Goal: Transaction & Acquisition: Purchase product/service

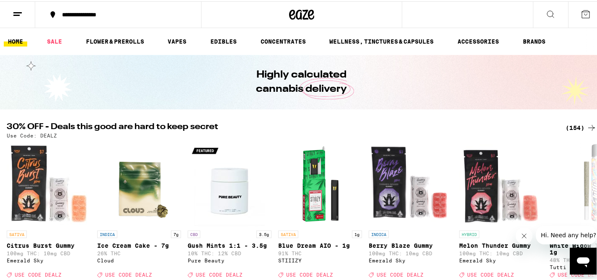
click at [575, 126] on div "(154)" at bounding box center [581, 127] width 31 height 10
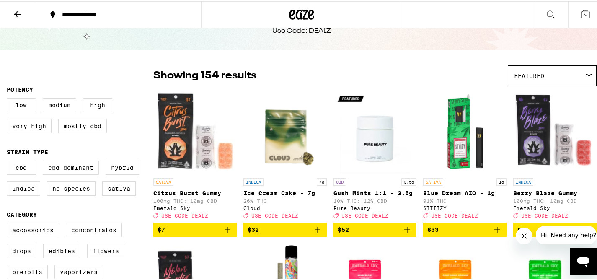
scroll to position [81, 0]
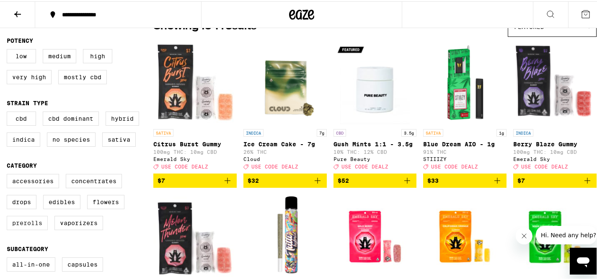
click at [22, 229] on label "Prerolls" at bounding box center [27, 222] width 41 height 14
click at [9, 174] on input "Prerolls" at bounding box center [8, 174] width 0 height 0
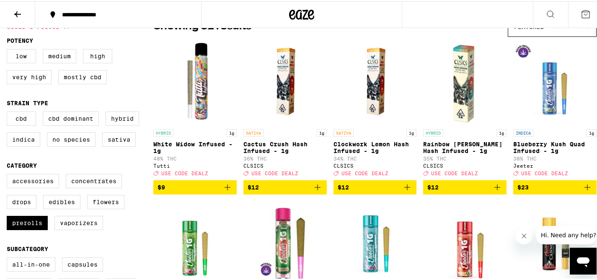
click at [225, 191] on icon "Add to bag" at bounding box center [228, 186] width 10 height 10
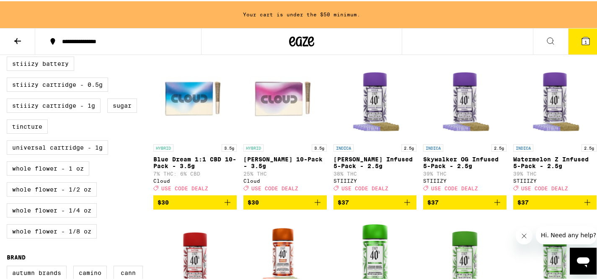
scroll to position [414, 0]
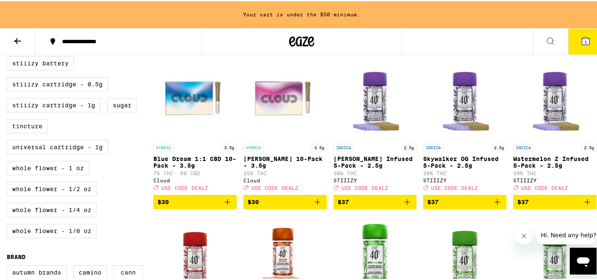
click at [260, 206] on span "$30" at bounding box center [285, 201] width 75 height 10
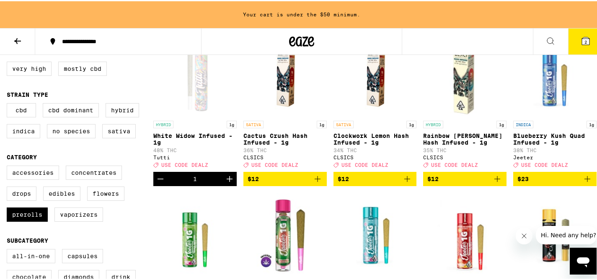
scroll to position [109, 0]
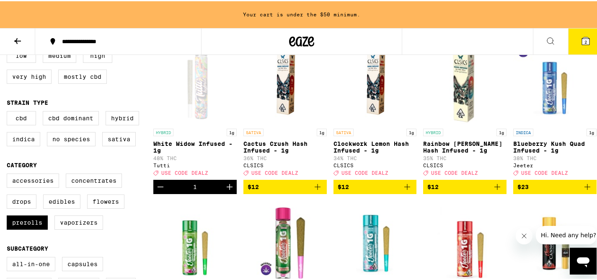
click at [230, 191] on icon "Increment" at bounding box center [230, 186] width 10 height 10
click at [585, 38] on span "3" at bounding box center [586, 40] width 3 height 5
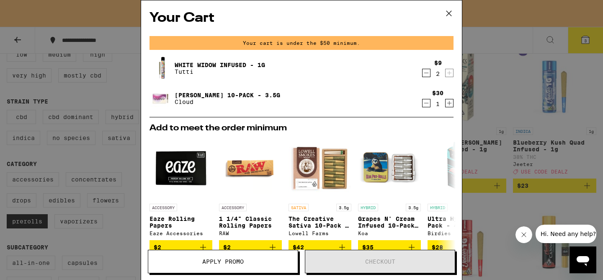
click at [452, 16] on icon at bounding box center [449, 13] width 13 height 13
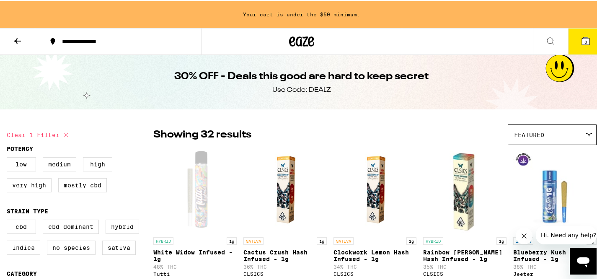
click at [69, 135] on icon at bounding box center [66, 134] width 10 height 10
checkbox input "false"
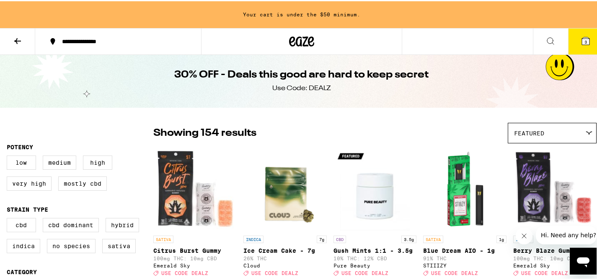
scroll to position [73, 0]
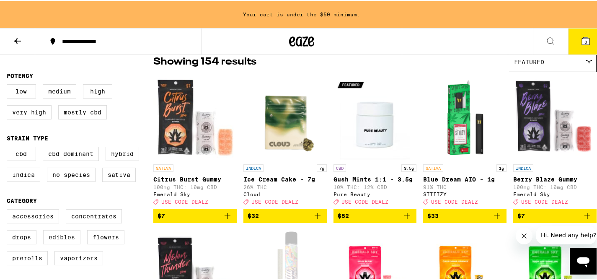
click at [52, 242] on label "Edibles" at bounding box center [61, 236] width 37 height 14
click at [9, 210] on input "Edibles" at bounding box center [8, 209] width 0 height 0
checkbox input "true"
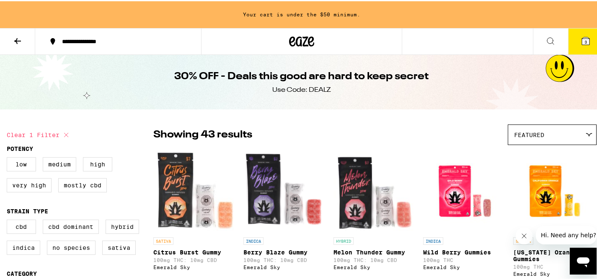
click at [17, 41] on icon at bounding box center [17, 40] width 7 height 6
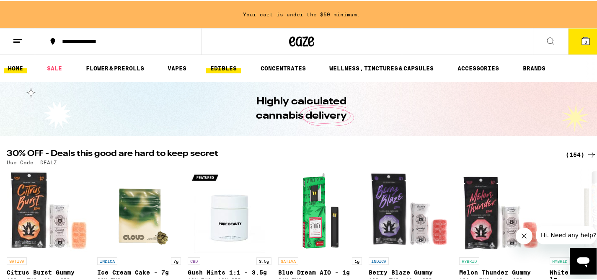
click at [225, 70] on link "EDIBLES" at bounding box center [223, 67] width 35 height 10
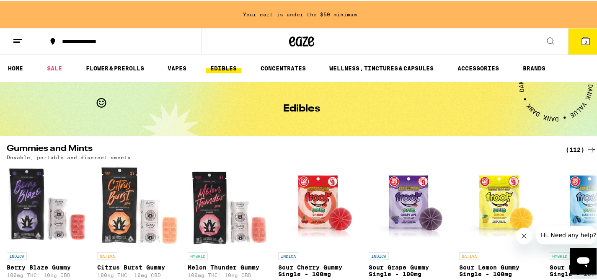
click at [566, 146] on div "(112)" at bounding box center [581, 148] width 31 height 10
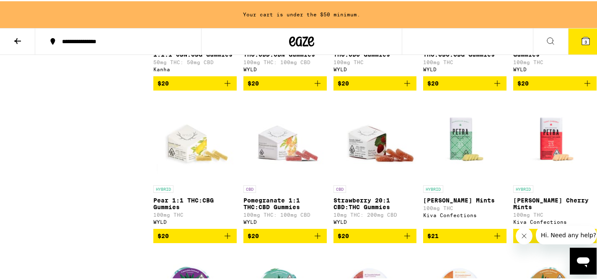
scroll to position [2493, 0]
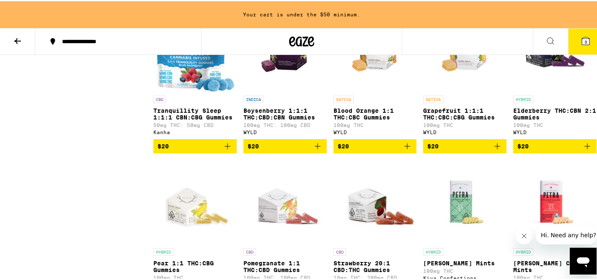
click at [440, 150] on span "$20" at bounding box center [464, 145] width 75 height 10
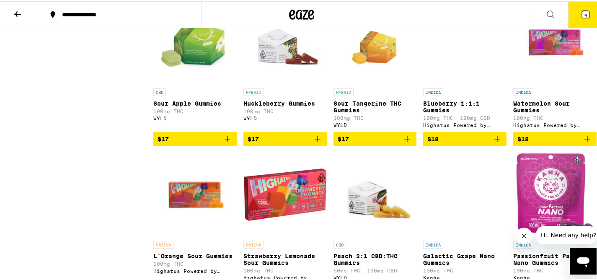
scroll to position [1528, 0]
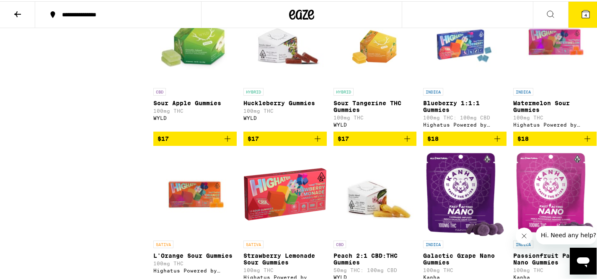
click at [284, 142] on span "$17" at bounding box center [285, 137] width 75 height 10
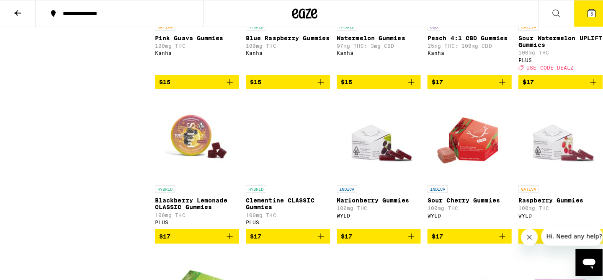
scroll to position [1237, 0]
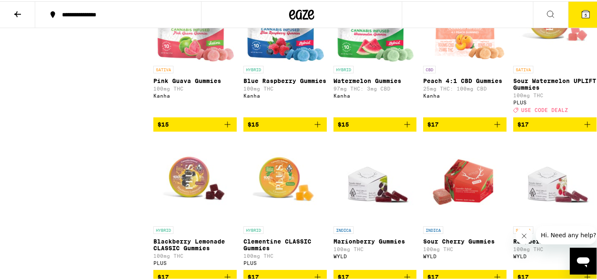
click at [550, 112] on span "USE CODE DEALZ" at bounding box center [544, 108] width 47 height 5
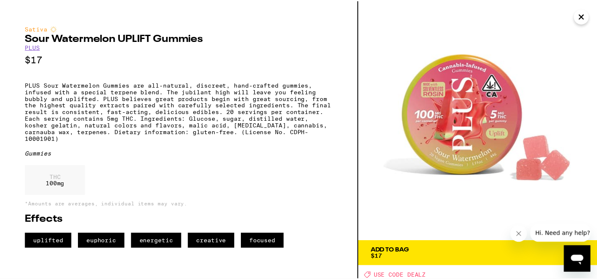
scroll to position [0, 0]
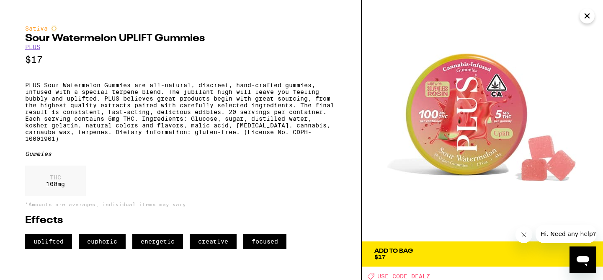
click at [422, 276] on span "USE CODE DEALZ" at bounding box center [404, 276] width 53 height 7
copy span "DEALZ"
click at [586, 16] on icon "Close" at bounding box center [587, 16] width 10 height 13
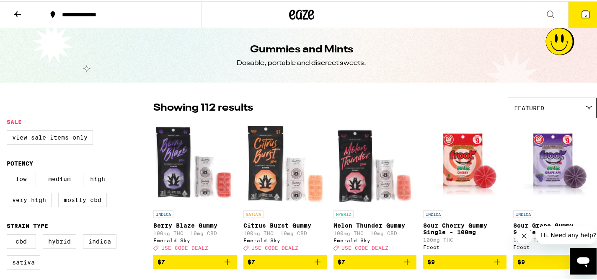
click at [17, 16] on icon at bounding box center [18, 13] width 10 height 10
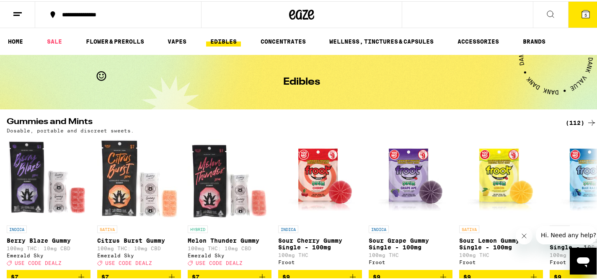
click at [585, 16] on span "5" at bounding box center [586, 13] width 3 height 5
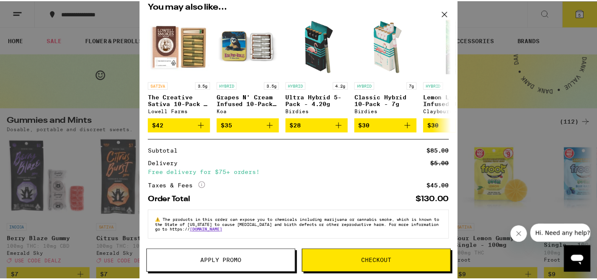
scroll to position [158, 0]
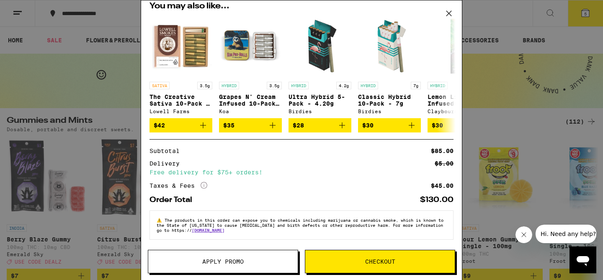
click at [225, 259] on span "Apply Promo" at bounding box center [222, 262] width 41 height 6
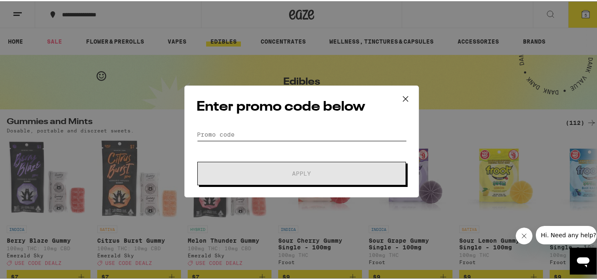
click at [232, 135] on input "Promo Code" at bounding box center [302, 133] width 210 height 13
paste input "DEALZ"
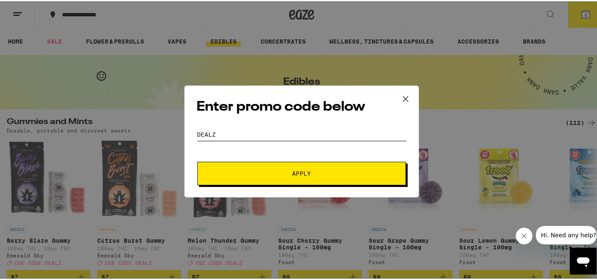
type input "DEALZ"
click at [246, 172] on span "Apply" at bounding box center [301, 172] width 151 height 6
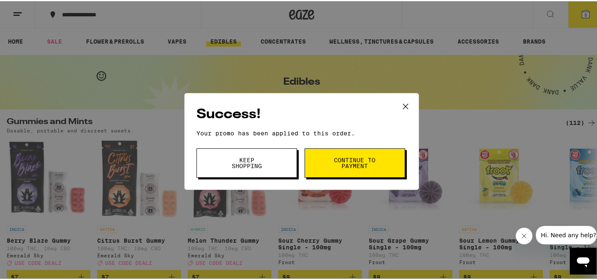
click at [342, 164] on span "Continue to payment" at bounding box center [355, 162] width 43 height 12
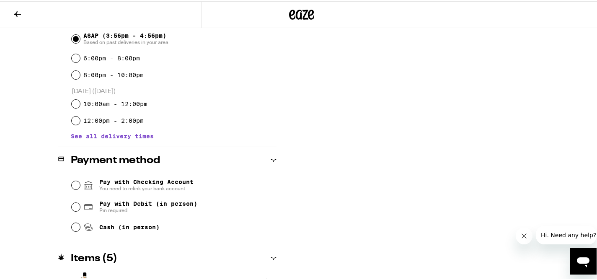
scroll to position [247, 0]
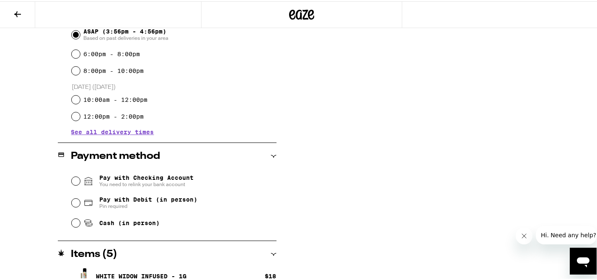
click at [146, 183] on span "You need to relink your bank account" at bounding box center [146, 183] width 94 height 7
click at [80, 183] on input "Pay with Checking Account You need to relink your bank account" at bounding box center [76, 180] width 8 height 8
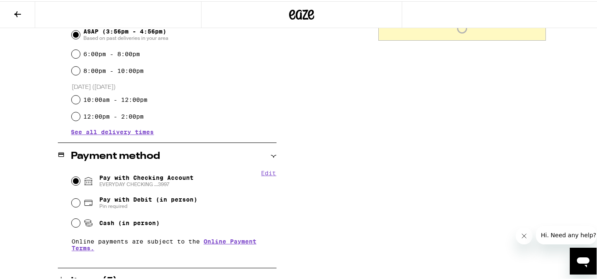
click at [521, 236] on icon "Close message from company" at bounding box center [524, 236] width 7 height 7
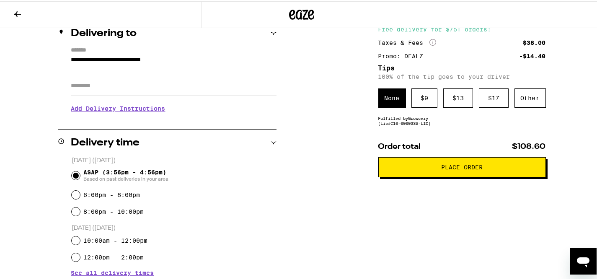
scroll to position [61, 0]
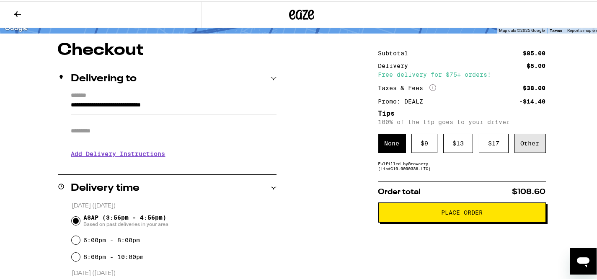
click at [524, 148] on div "Other" at bounding box center [530, 141] width 31 height 19
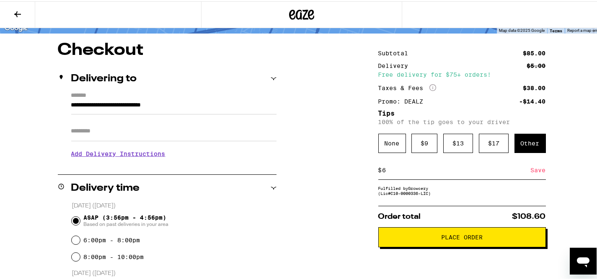
type input "6"
type input "5"
click at [533, 171] on div "Save" at bounding box center [538, 169] width 15 height 18
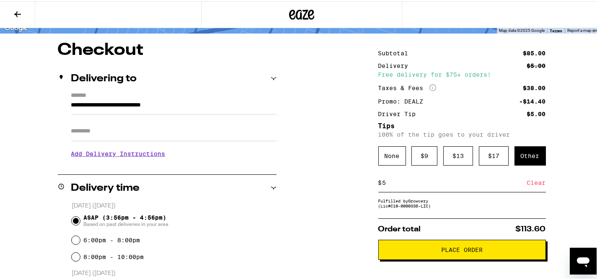
click at [457, 251] on span "Place Order" at bounding box center [461, 249] width 41 height 6
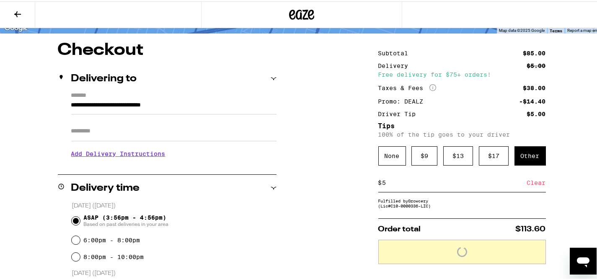
scroll to position [88, 0]
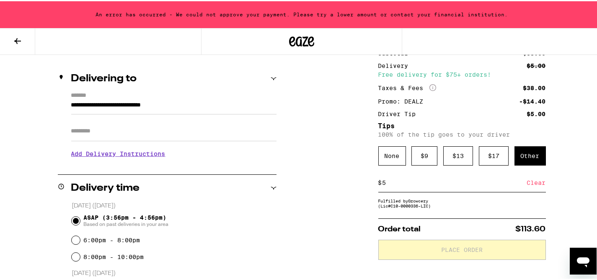
click at [534, 185] on div "Clear" at bounding box center [536, 181] width 19 height 18
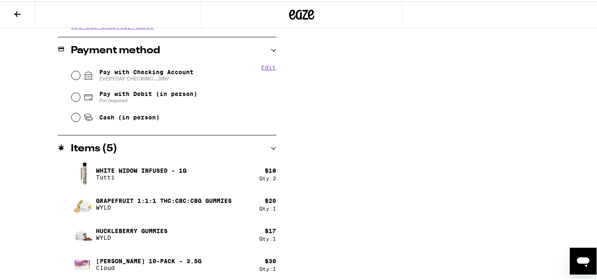
scroll to position [355, 0]
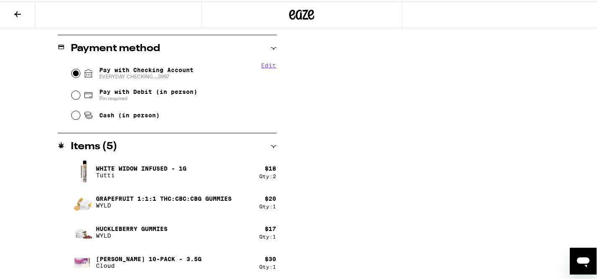
click at [76, 71] on input "Pay with Checking Account EVERYDAY CHECKING ...3997" at bounding box center [76, 72] width 8 height 8
radio input "true"
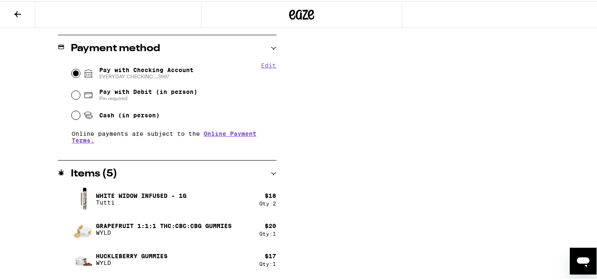
scroll to position [64, 0]
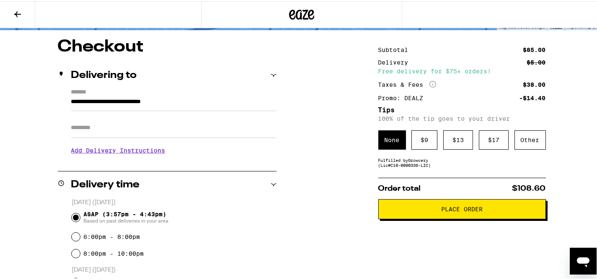
click at [469, 211] on span "Place Order" at bounding box center [461, 208] width 41 height 6
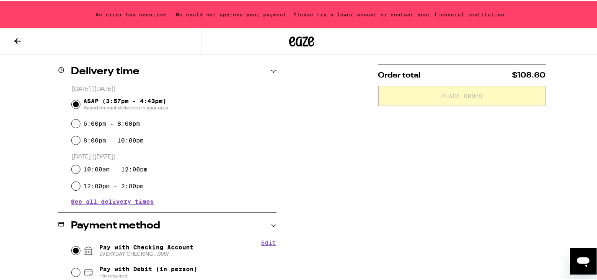
scroll to position [254, 0]
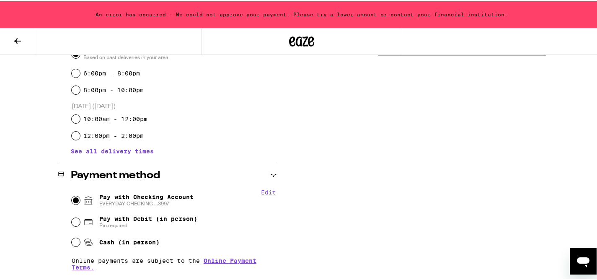
click at [132, 223] on span "Pin required" at bounding box center [148, 224] width 98 height 7
click at [80, 223] on input "Pay with Debit (in person) Pin required" at bounding box center [76, 221] width 8 height 8
radio input "true"
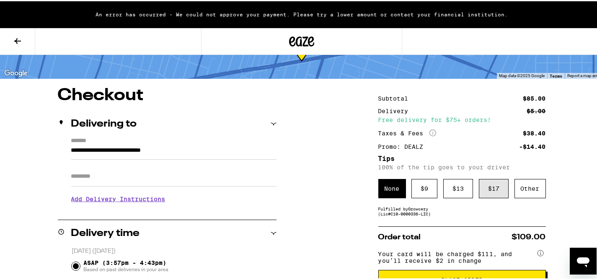
scroll to position [78, 0]
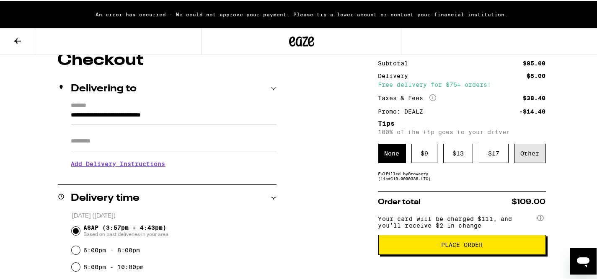
click at [529, 155] on div "Other" at bounding box center [530, 151] width 31 height 19
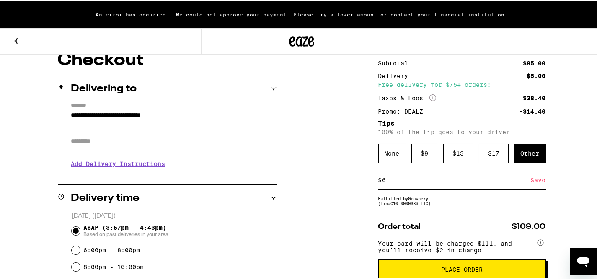
type input "6"
click at [467, 270] on button "Place Order" at bounding box center [462, 268] width 168 height 20
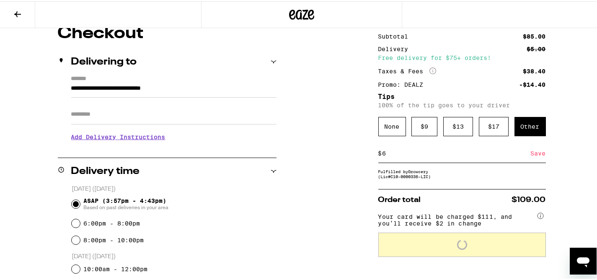
scroll to position [51, 0]
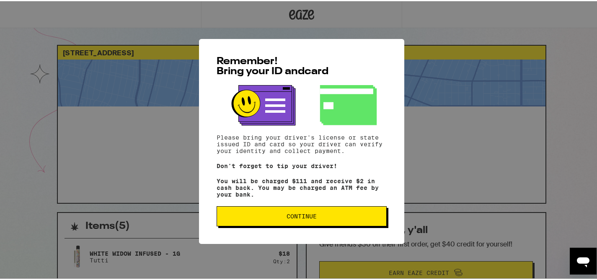
click at [303, 217] on span "Continue" at bounding box center [302, 215] width 30 height 6
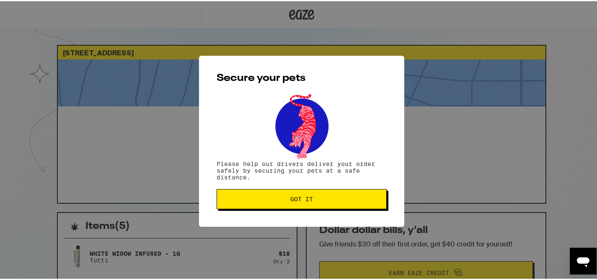
click at [308, 204] on button "Got it" at bounding box center [302, 198] width 170 height 20
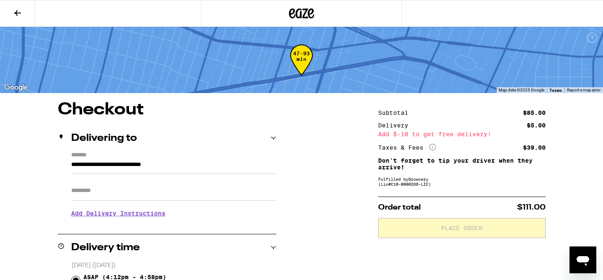
click at [17, 13] on icon at bounding box center [18, 13] width 10 height 10
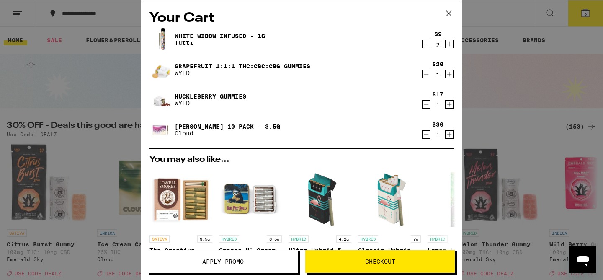
click at [451, 44] on icon "Increment" at bounding box center [450, 44] width 5 height 5
click at [229, 259] on span "Apply Promo" at bounding box center [222, 262] width 41 height 6
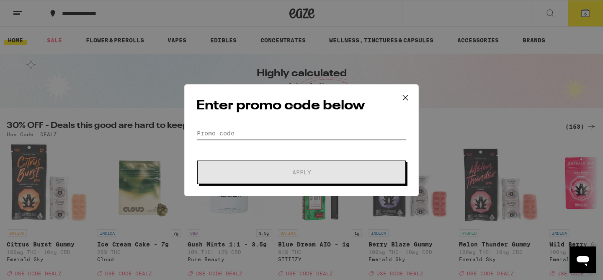
click at [231, 135] on input "Promo Code" at bounding box center [302, 133] width 210 height 13
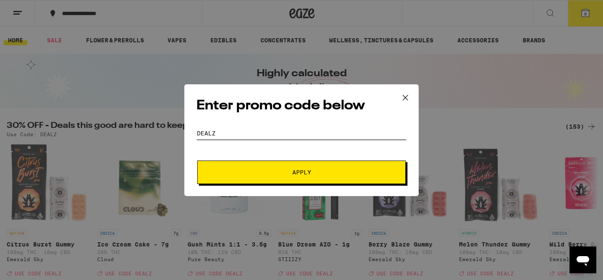
type input "dealz"
click at [335, 174] on span "Apply" at bounding box center [301, 172] width 151 height 6
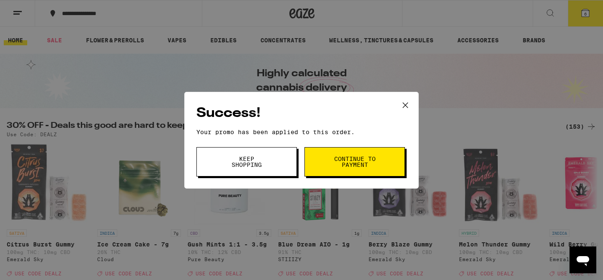
click at [355, 162] on span "Continue to payment" at bounding box center [355, 162] width 43 height 12
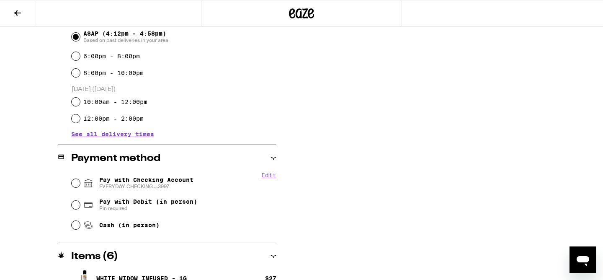
scroll to position [253, 0]
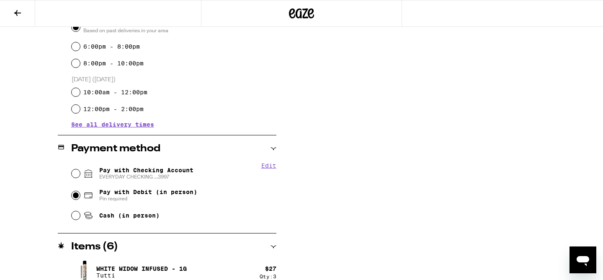
click at [76, 196] on input "Pay with Debit (in person) Pin required" at bounding box center [76, 195] width 8 height 8
radio input "true"
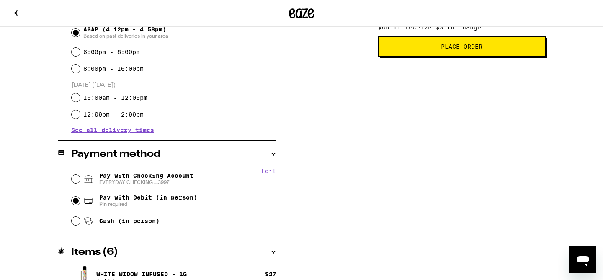
scroll to position [256, 0]
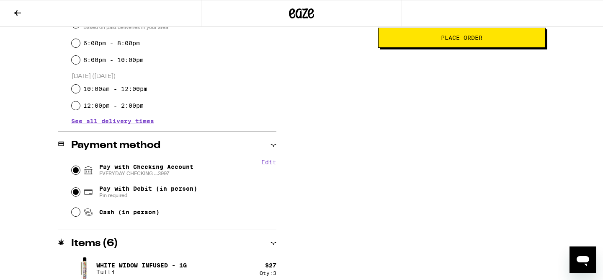
click at [76, 169] on input "Pay with Checking Account EVERYDAY CHECKING ...3997" at bounding box center [76, 170] width 8 height 8
radio input "true"
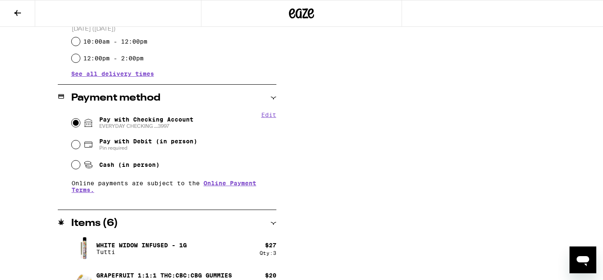
scroll to position [303, 0]
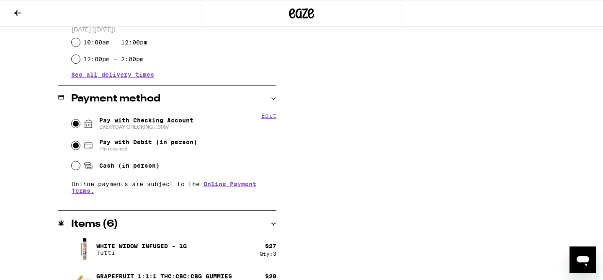
click at [75, 149] on input "Pay with Debit (in person) Pin required" at bounding box center [76, 145] width 8 height 8
radio input "true"
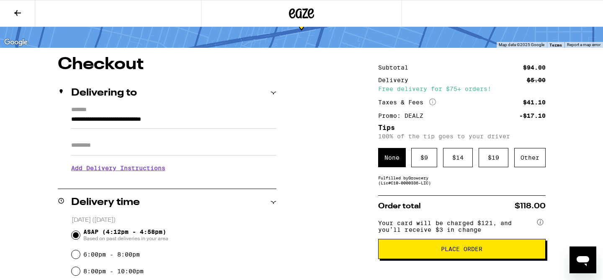
scroll to position [46, 0]
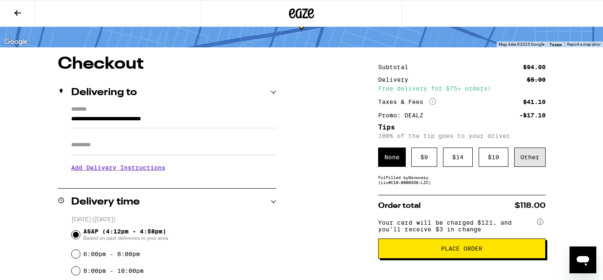
click at [526, 159] on div "Other" at bounding box center [530, 157] width 31 height 19
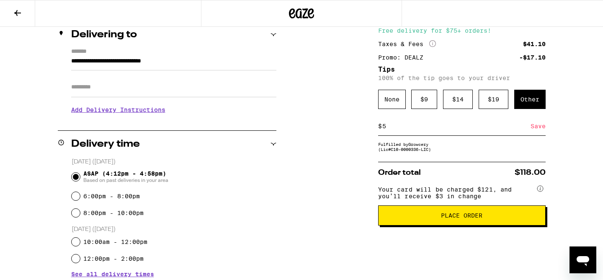
type input "5"
click at [454, 218] on span "Place Order" at bounding box center [461, 215] width 41 height 6
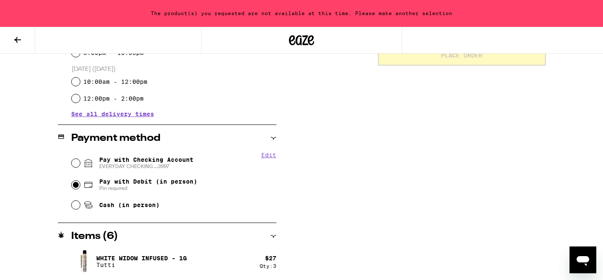
scroll to position [290, 0]
click at [118, 158] on span "Pay with Checking Account EVERYDAY CHECKING ...3997" at bounding box center [146, 163] width 94 height 13
click at [80, 159] on input "Pay with Checking Account EVERYDAY CHECKING ...3997" at bounding box center [76, 163] width 8 height 8
radio input "true"
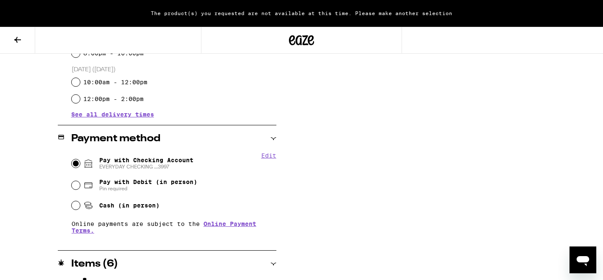
click at [122, 189] on span "Pin required" at bounding box center [148, 188] width 98 height 7
click at [80, 189] on input "Pay with Debit (in person) Pin required" at bounding box center [76, 185] width 8 height 8
radio input "true"
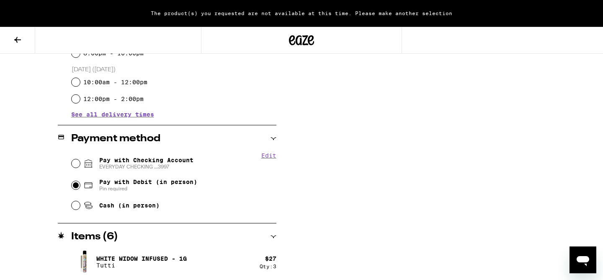
scroll to position [0, 0]
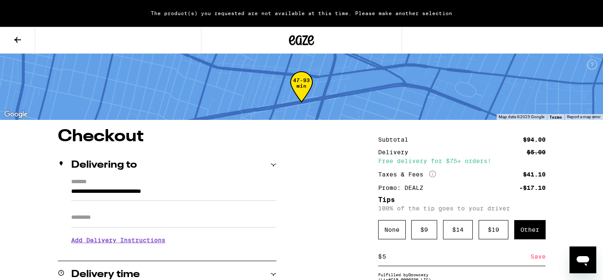
click at [302, 41] on icon at bounding box center [301, 40] width 25 height 15
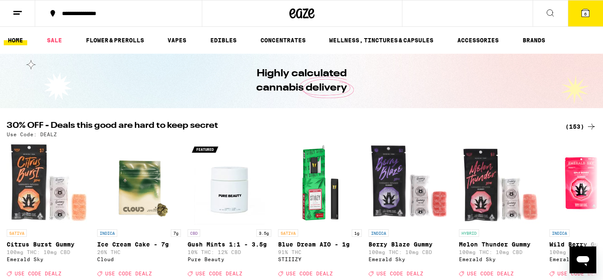
click at [585, 10] on icon at bounding box center [586, 13] width 8 height 8
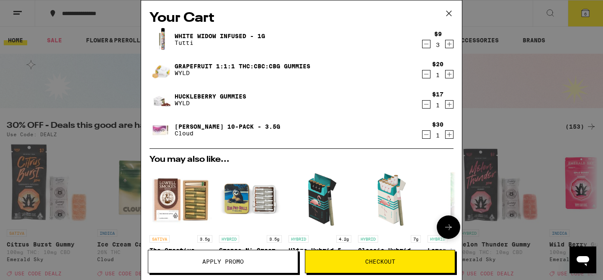
scroll to position [59, 0]
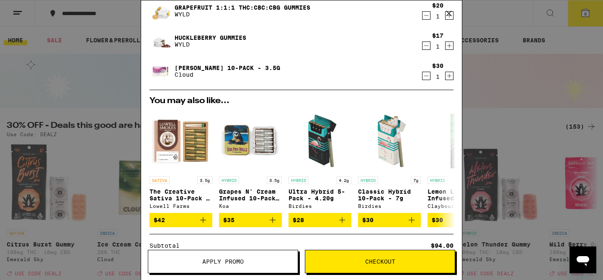
click at [384, 254] on button "Checkout" at bounding box center [380, 261] width 150 height 23
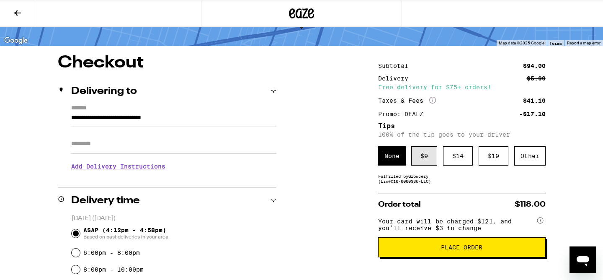
scroll to position [80, 0]
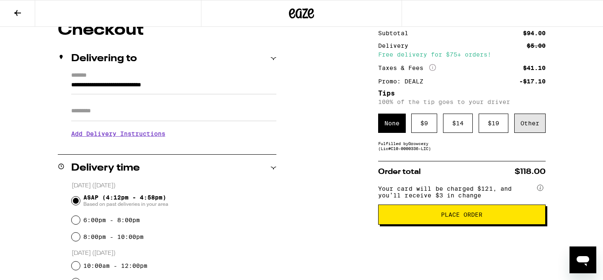
click at [534, 125] on div "Other" at bounding box center [530, 123] width 31 height 19
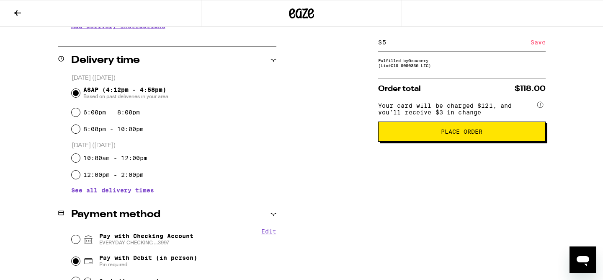
scroll to position [184, 0]
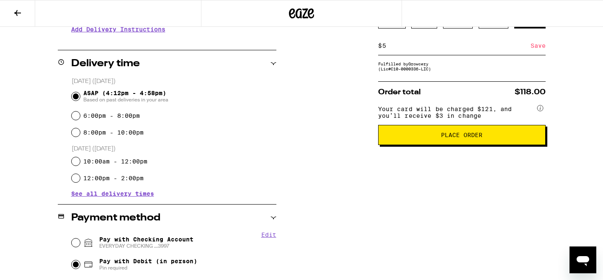
type input "5"
click at [462, 138] on span "Place Order" at bounding box center [461, 135] width 41 height 6
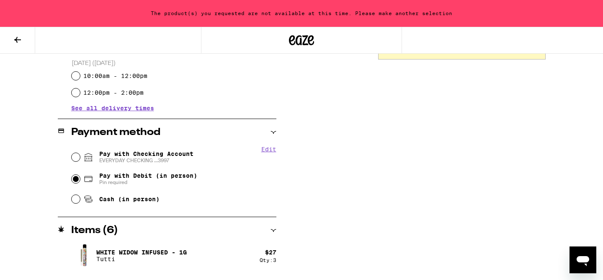
scroll to position [295, 0]
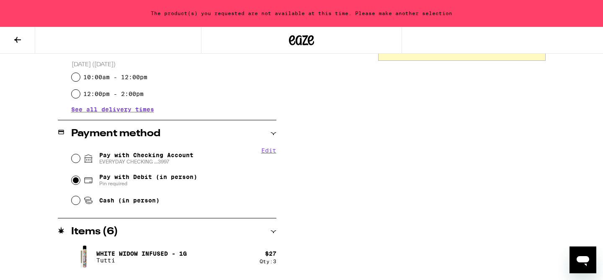
click at [19, 45] on button at bounding box center [17, 40] width 35 height 26
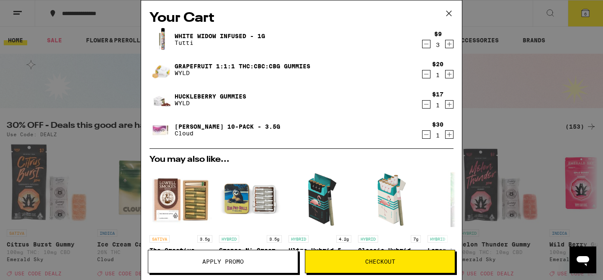
click at [428, 45] on icon "Decrement" at bounding box center [427, 44] width 8 height 10
click at [426, 51] on div "White Widow Infused - 1g Tutti $9 1 Grapefruit 1:1:1 THC:CBC:CBG Gummies WYLD $…" at bounding box center [302, 88] width 304 height 121
click at [427, 44] on icon "Decrement" at bounding box center [427, 44] width 8 height 10
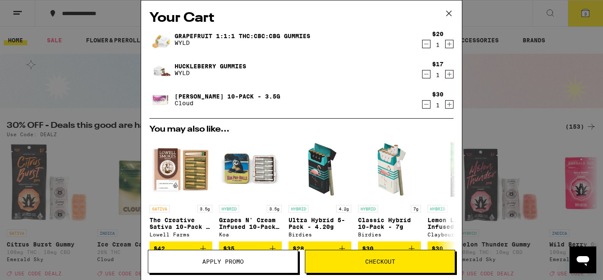
click at [429, 48] on icon "Decrement" at bounding box center [427, 44] width 8 height 10
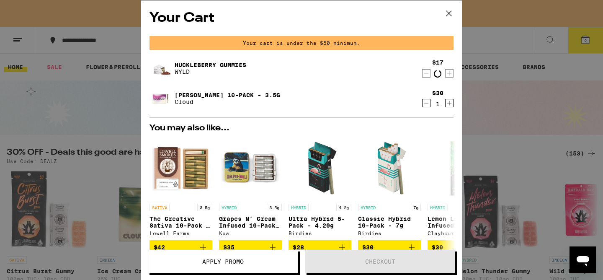
click at [429, 48] on div "Your cart is under the $50 minimum." at bounding box center [302, 43] width 304 height 14
click at [424, 72] on icon "Decrement" at bounding box center [427, 73] width 8 height 10
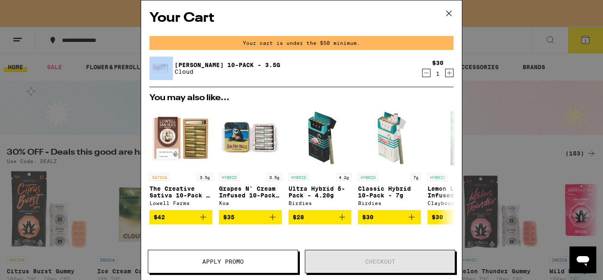
click at [426, 76] on icon "Decrement" at bounding box center [427, 73] width 8 height 10
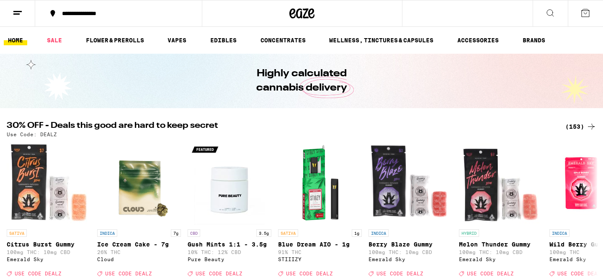
click at [579, 128] on div "(153)" at bounding box center [581, 127] width 31 height 10
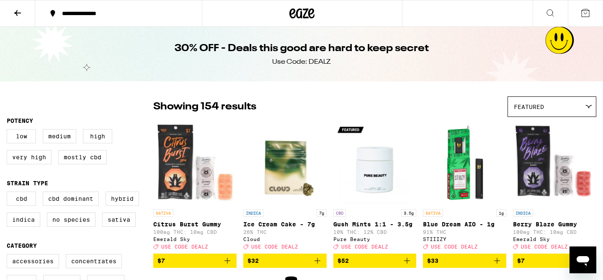
scroll to position [65, 0]
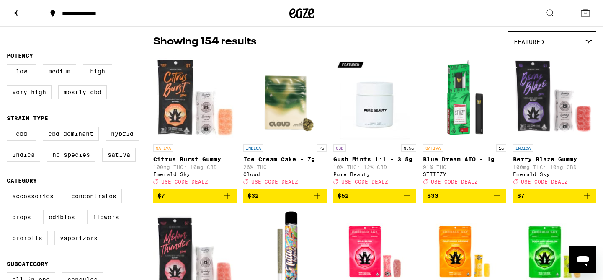
click at [39, 245] on label "Prerolls" at bounding box center [27, 238] width 41 height 14
click at [9, 191] on input "Prerolls" at bounding box center [8, 190] width 0 height 0
checkbox input "true"
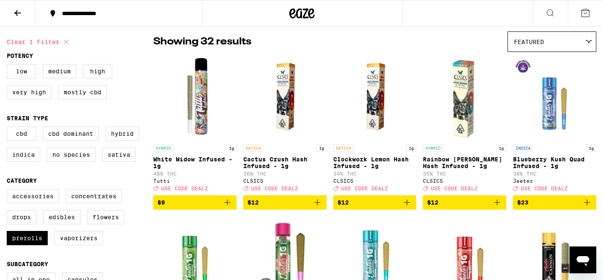
click at [226, 207] on icon "Add to bag" at bounding box center [228, 202] width 10 height 10
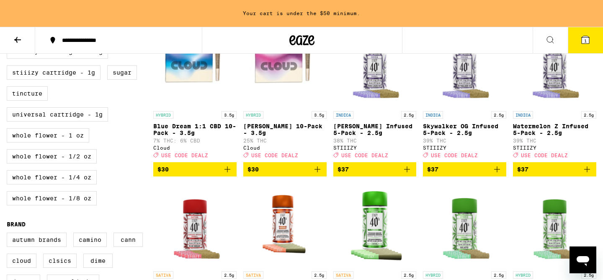
scroll to position [447, 0]
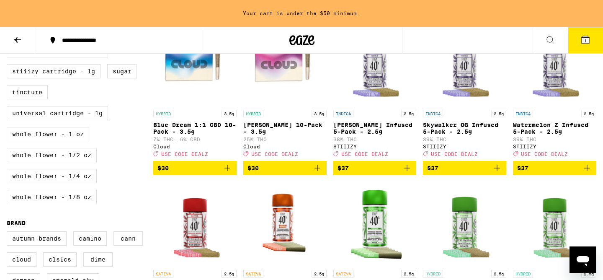
click at [267, 173] on span "$30" at bounding box center [285, 168] width 75 height 10
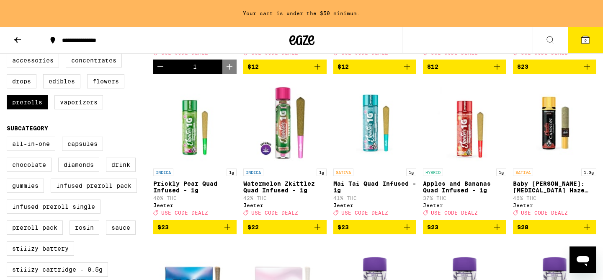
scroll to position [0, 0]
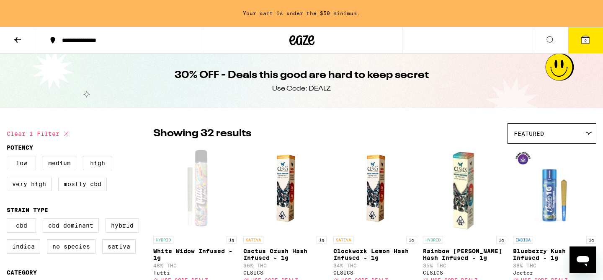
click at [21, 43] on icon at bounding box center [18, 40] width 10 height 10
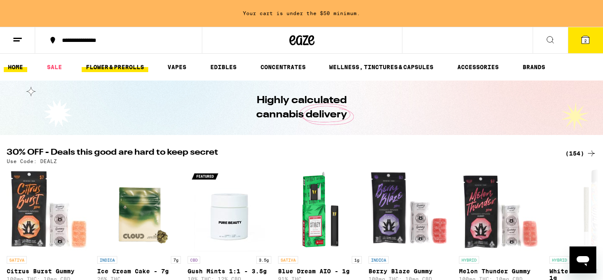
click at [128, 66] on link "FLOWER & PREROLLS" at bounding box center [115, 67] width 67 height 10
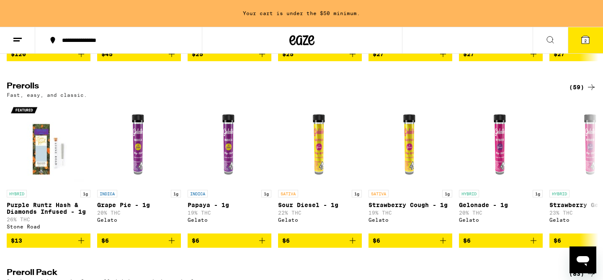
scroll to position [449, 0]
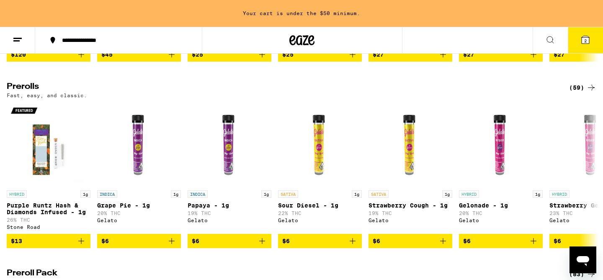
click at [585, 93] on div "(59)" at bounding box center [582, 88] width 27 height 10
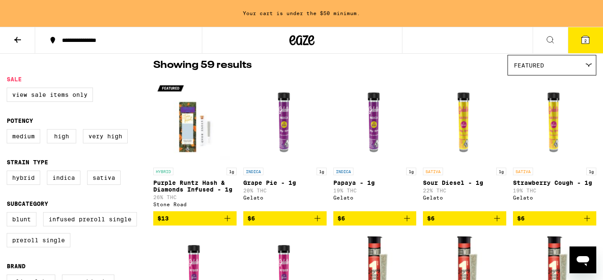
scroll to position [62, 0]
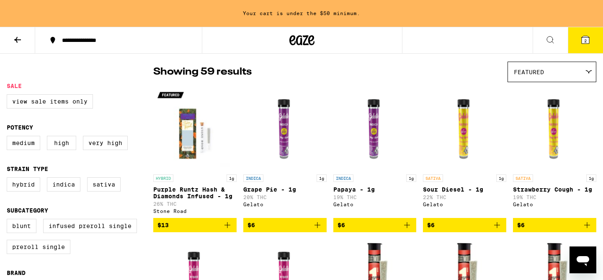
click at [185, 230] on span "$13" at bounding box center [195, 225] width 75 height 10
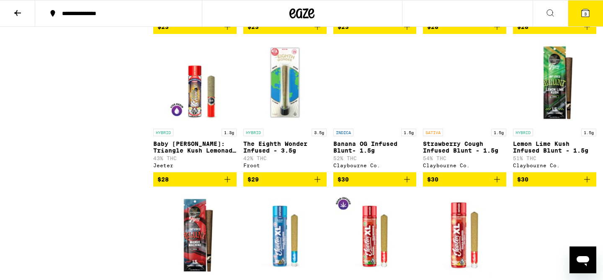
scroll to position [1636, 0]
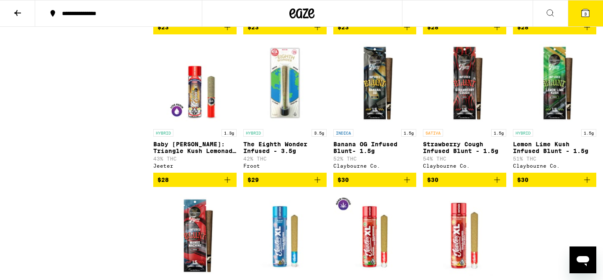
click at [587, 13] on span "3" at bounding box center [586, 13] width 3 height 5
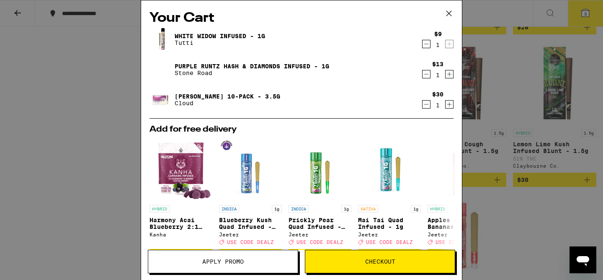
click at [446, 15] on icon at bounding box center [449, 13] width 13 height 13
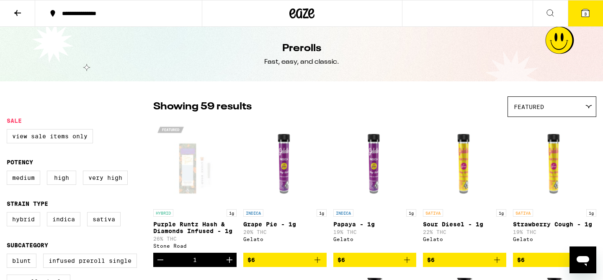
click at [17, 16] on icon at bounding box center [18, 13] width 10 height 10
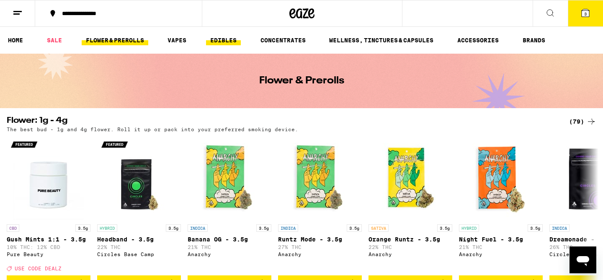
click at [221, 44] on link "EDIBLES" at bounding box center [223, 40] width 35 height 10
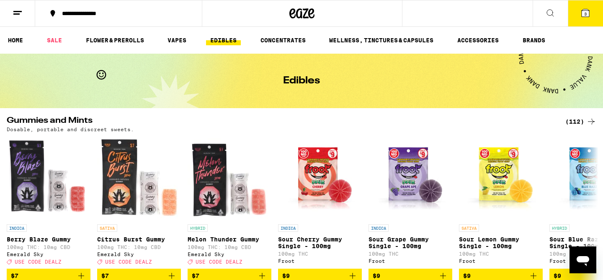
click at [585, 124] on div "(112)" at bounding box center [581, 121] width 31 height 10
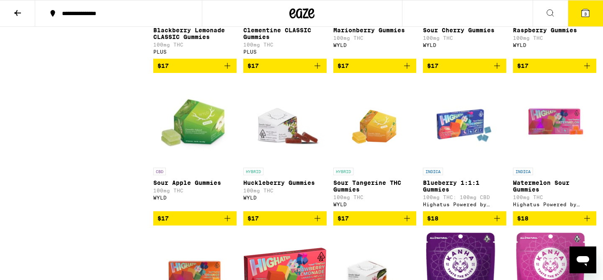
scroll to position [1527, 0]
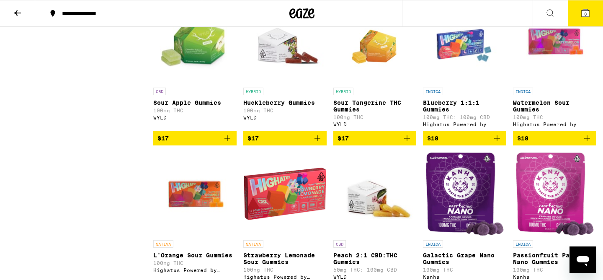
click at [279, 143] on span "$17" at bounding box center [285, 138] width 75 height 10
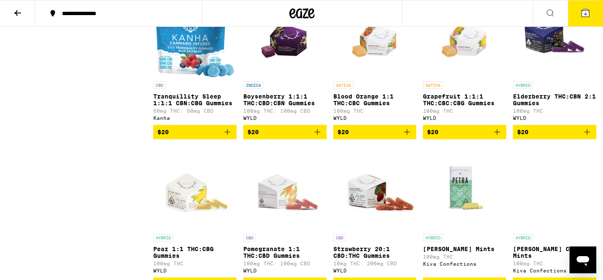
scroll to position [2480, 0]
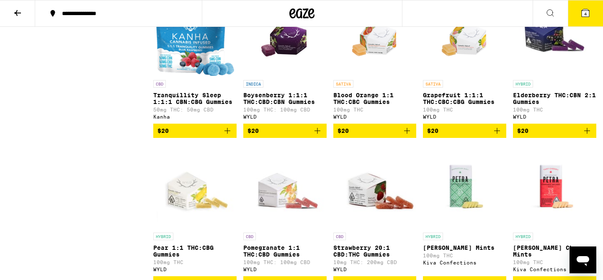
click at [463, 136] on span "$20" at bounding box center [464, 131] width 75 height 10
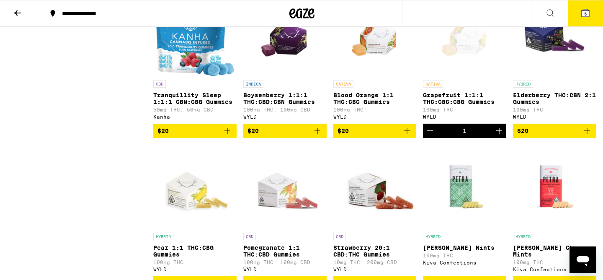
click at [581, 13] on icon at bounding box center [586, 13] width 10 height 10
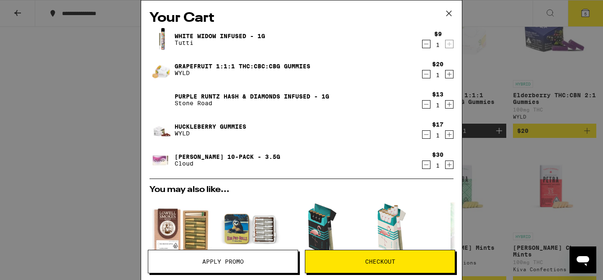
click at [216, 261] on span "Apply Promo" at bounding box center [222, 262] width 41 height 6
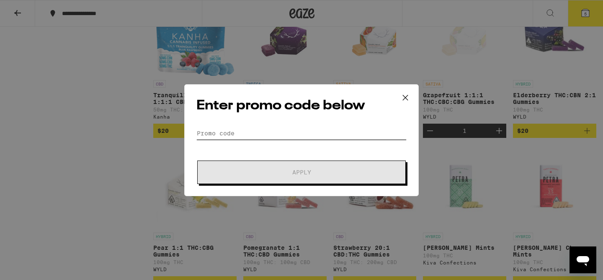
click at [237, 132] on input "Promo Code" at bounding box center [302, 133] width 210 height 13
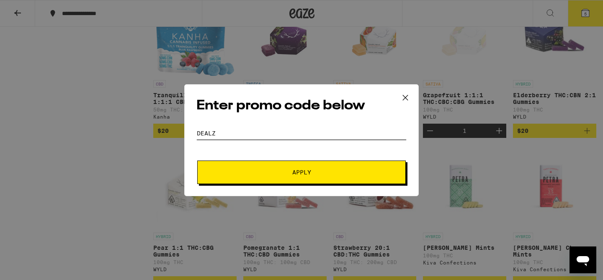
type input "dealz"
click at [301, 166] on button "Apply" at bounding box center [301, 171] width 209 height 23
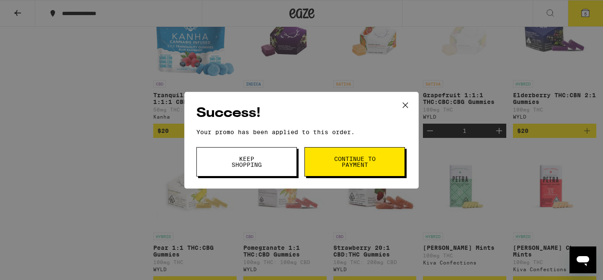
click at [354, 160] on span "Continue to payment" at bounding box center [355, 162] width 43 height 12
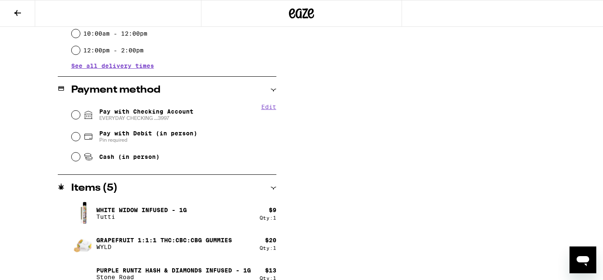
scroll to position [315, 0]
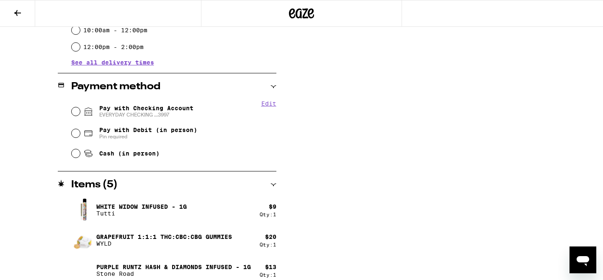
click at [116, 132] on span "Pay with Debit (in person)" at bounding box center [148, 130] width 98 height 7
click at [80, 132] on input "Pay with Debit (in person) Pin required" at bounding box center [76, 133] width 8 height 8
radio input "true"
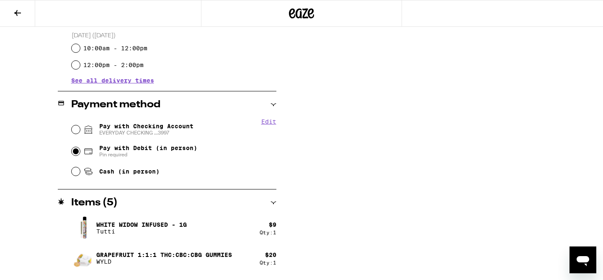
scroll to position [385, 0]
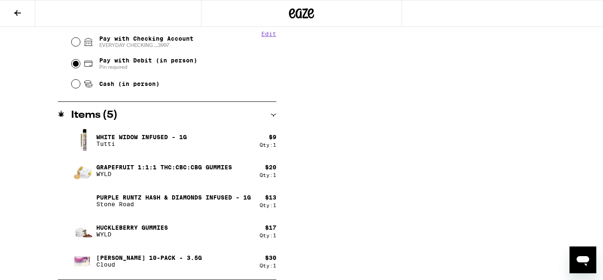
click at [269, 257] on div "$ 30" at bounding box center [270, 257] width 11 height 7
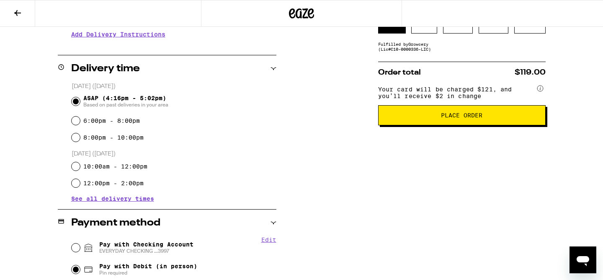
scroll to position [0, 0]
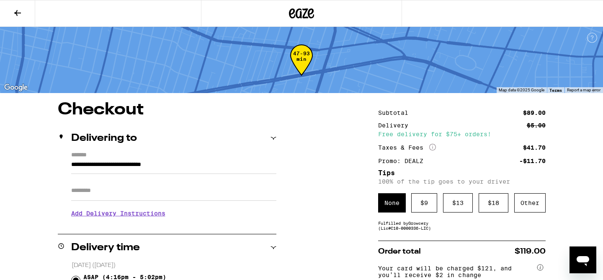
click at [19, 10] on icon at bounding box center [18, 13] width 10 height 10
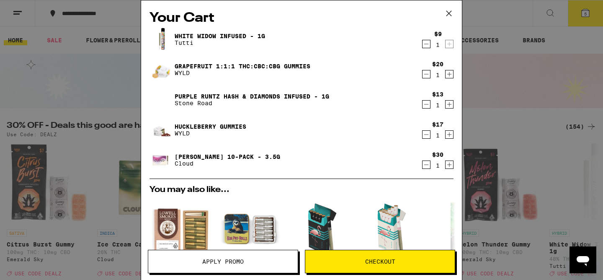
click at [426, 165] on icon "Decrement" at bounding box center [427, 165] width 8 height 10
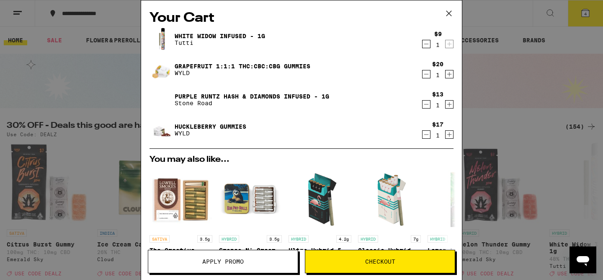
click at [449, 104] on icon "Increment" at bounding box center [450, 104] width 8 height 10
click at [387, 261] on span "Checkout" at bounding box center [380, 262] width 30 height 6
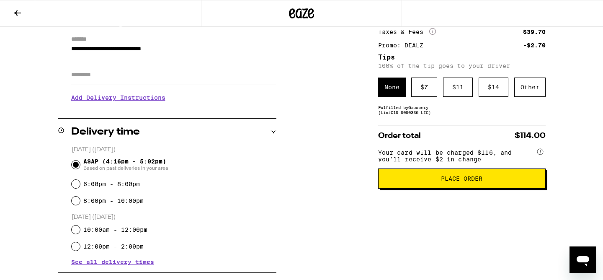
scroll to position [117, 0]
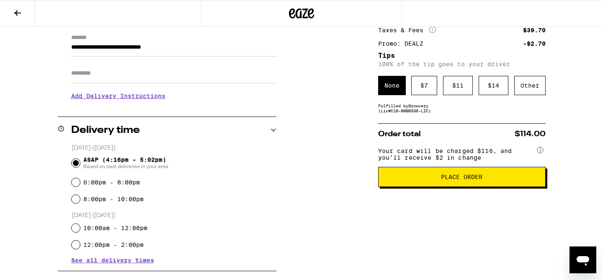
click at [447, 180] on span "Place Order" at bounding box center [461, 177] width 41 height 6
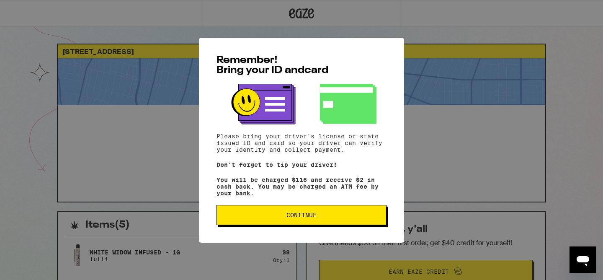
click at [311, 217] on span "Continue" at bounding box center [302, 215] width 30 height 6
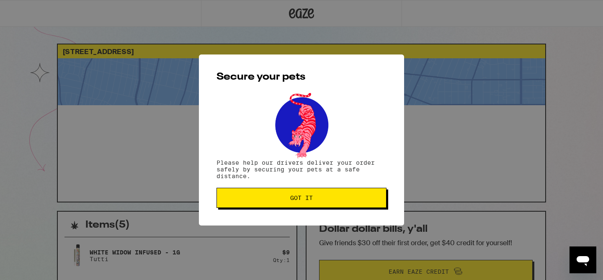
click at [311, 199] on span "Got it" at bounding box center [301, 198] width 23 height 6
